Goal: Find specific page/section: Find specific page/section

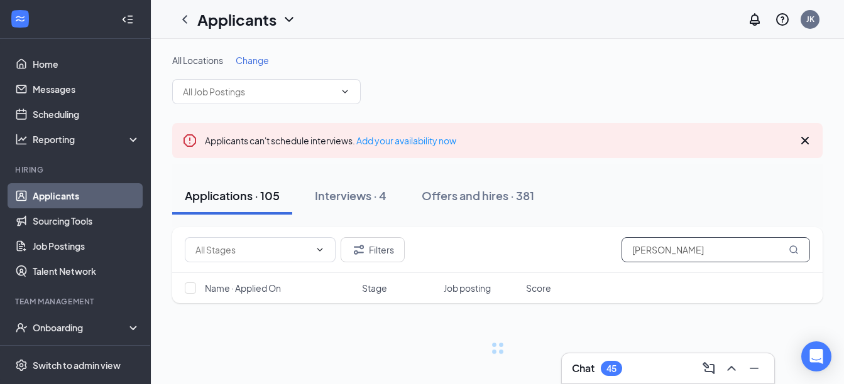
click at [667, 261] on input "[PERSON_NAME]" at bounding box center [715, 249] width 188 height 25
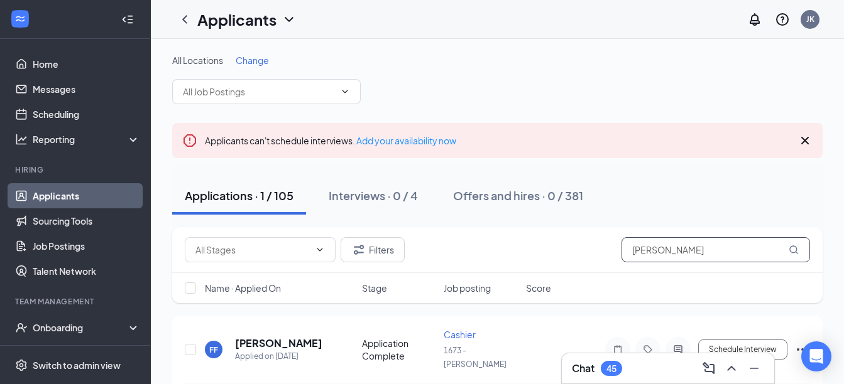
click at [667, 261] on input "[PERSON_NAME]" at bounding box center [715, 249] width 188 height 25
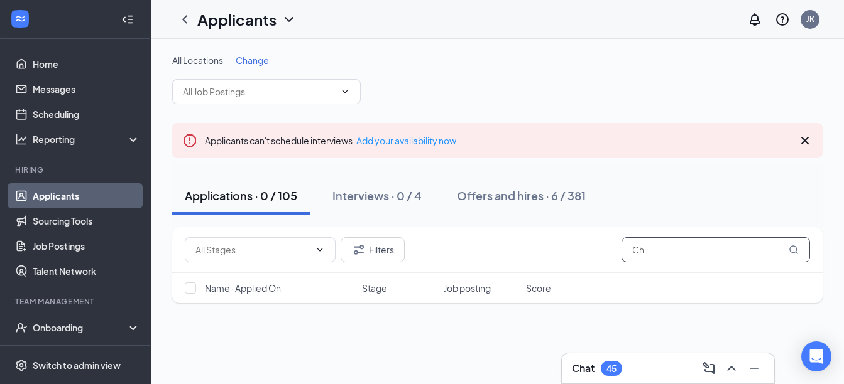
type input "C"
type input "[PERSON_NAME]"
click at [368, 199] on div "Interviews · 0 / 4" at bounding box center [376, 196] width 89 height 16
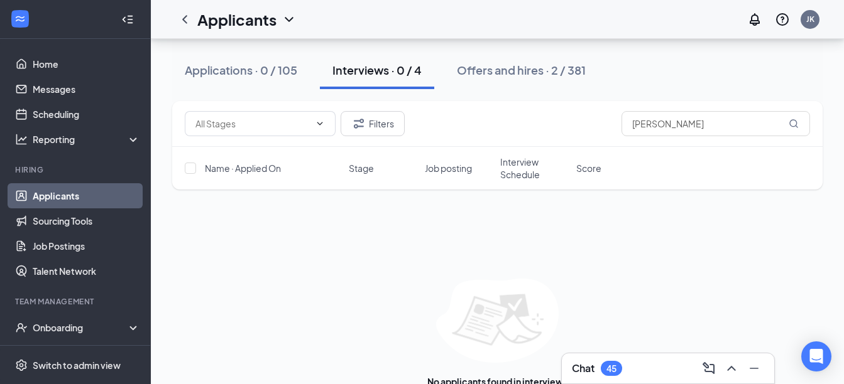
scroll to position [142, 0]
click at [374, 76] on div "Interviews · 0 / 4" at bounding box center [376, 70] width 89 height 16
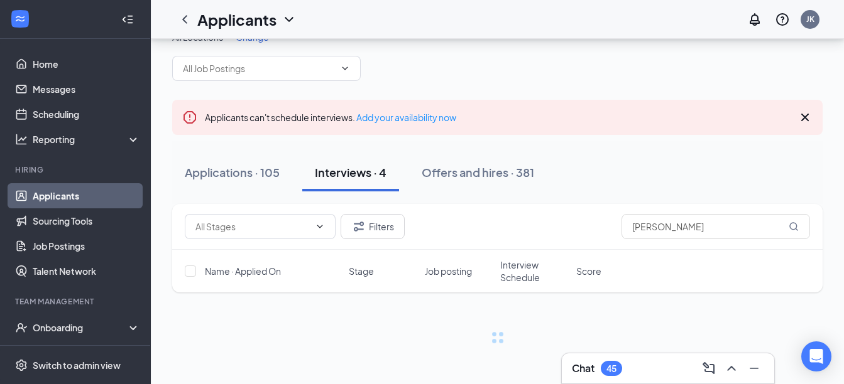
scroll to position [23, 0]
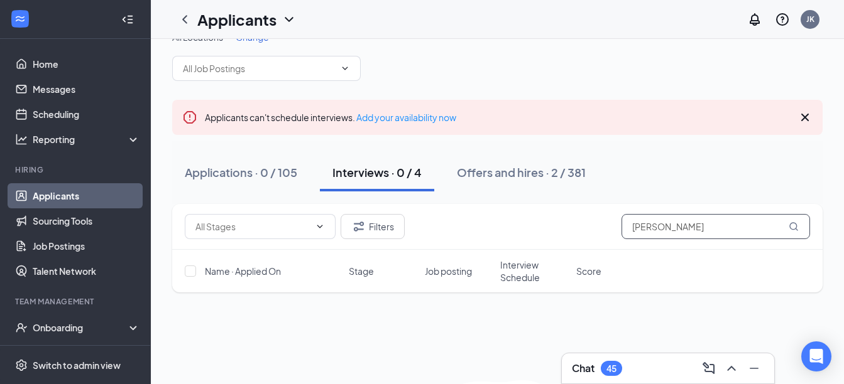
click at [704, 229] on input "[PERSON_NAME]" at bounding box center [715, 226] width 188 height 25
type input "H"
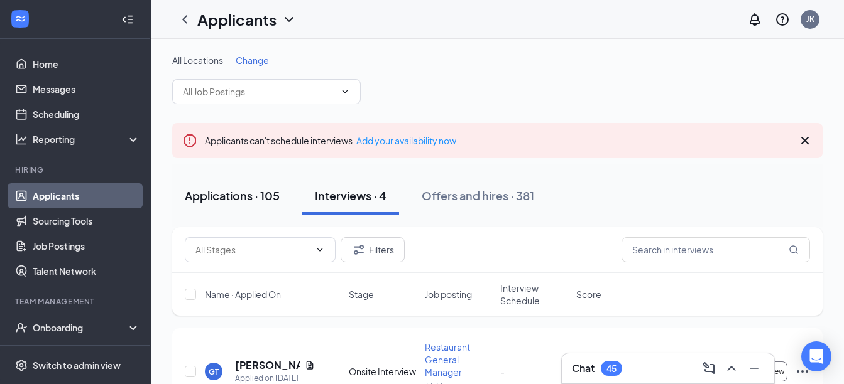
click at [229, 195] on div "Applications · 105" at bounding box center [232, 196] width 95 height 16
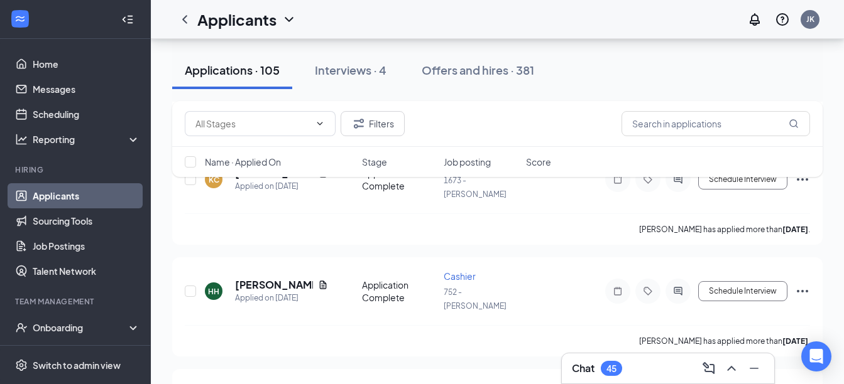
scroll to position [4229, 0]
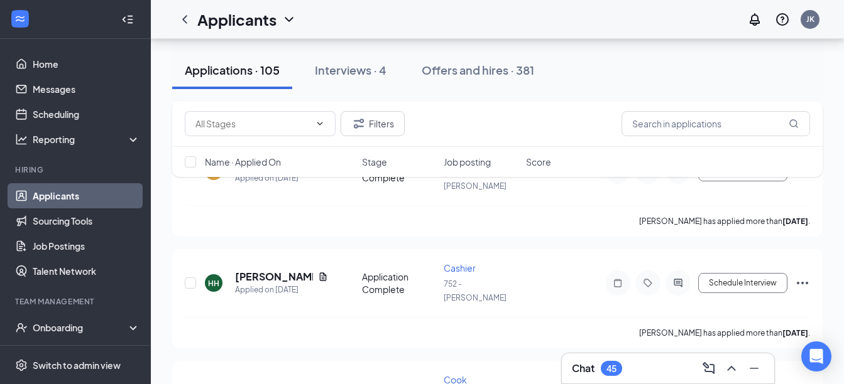
click at [643, 369] on div "Chat 45" at bounding box center [668, 369] width 192 height 20
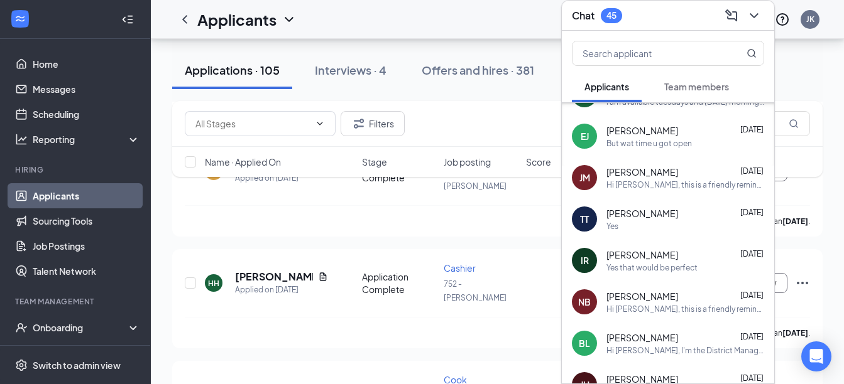
scroll to position [410, 0]
